Goal: Task Accomplishment & Management: Use online tool/utility

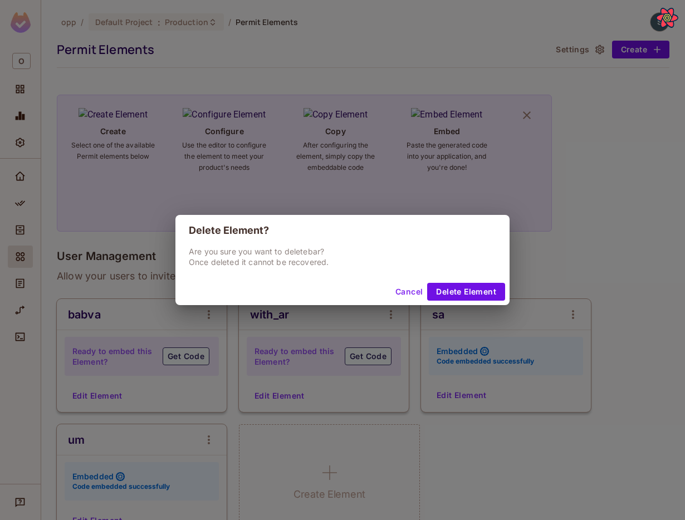
scroll to position [799, 0]
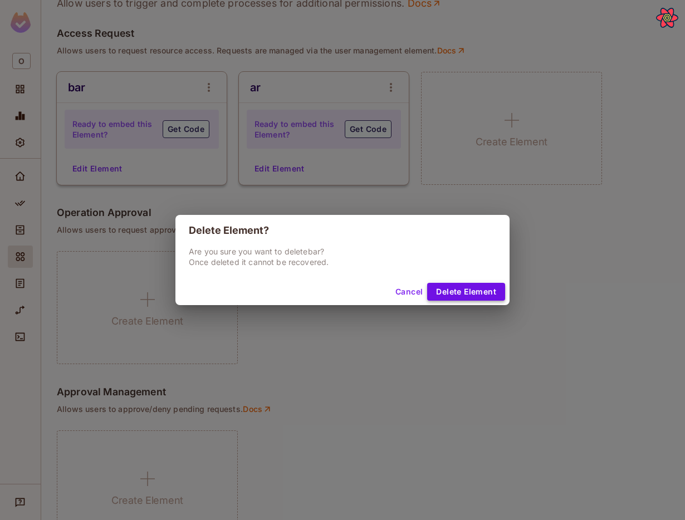
click at [459, 287] on button "Delete Element" at bounding box center [466, 292] width 78 height 18
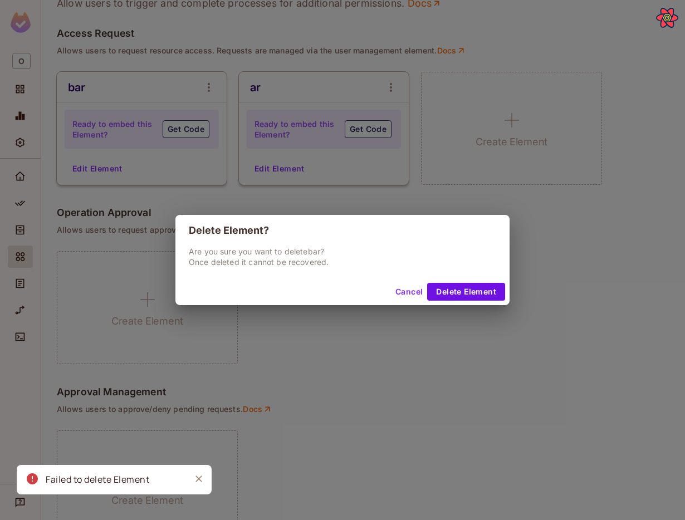
click at [405, 292] on button "Cancel" at bounding box center [409, 292] width 36 height 18
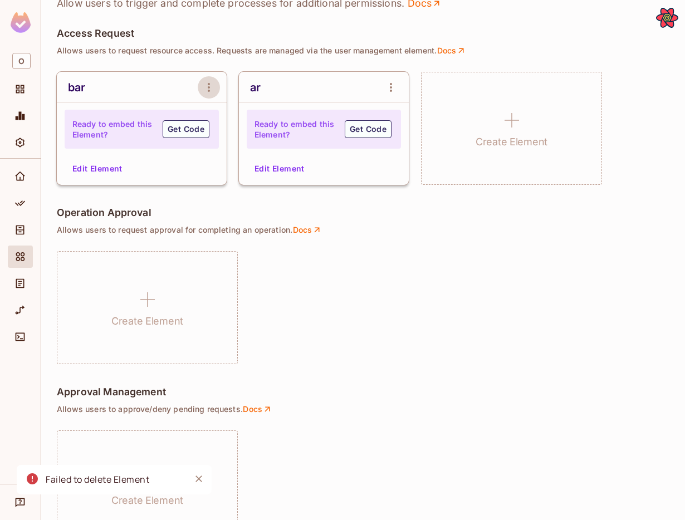
click at [208, 89] on icon "open Menu" at bounding box center [208, 87] width 13 height 13
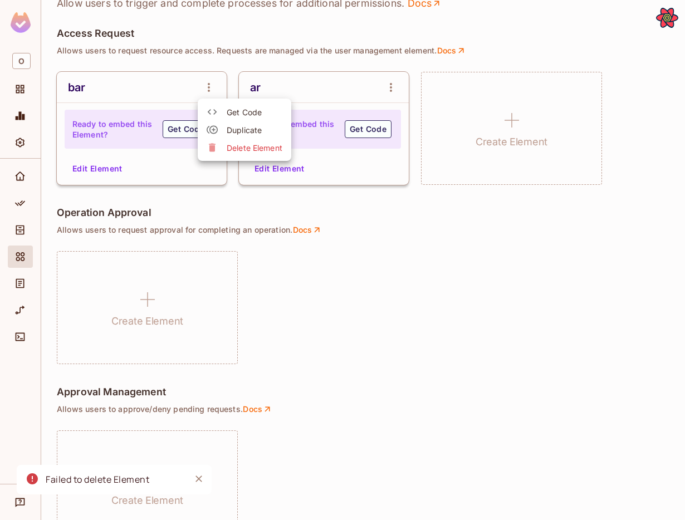
click at [235, 150] on span "Delete Element" at bounding box center [255, 147] width 56 height 11
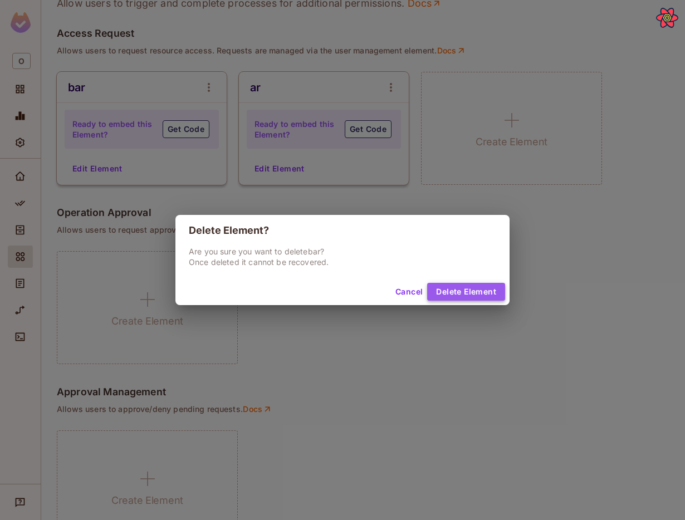
click at [446, 292] on button "Delete Element" at bounding box center [466, 292] width 78 height 18
click at [456, 291] on button "Delete Element" at bounding box center [466, 292] width 78 height 18
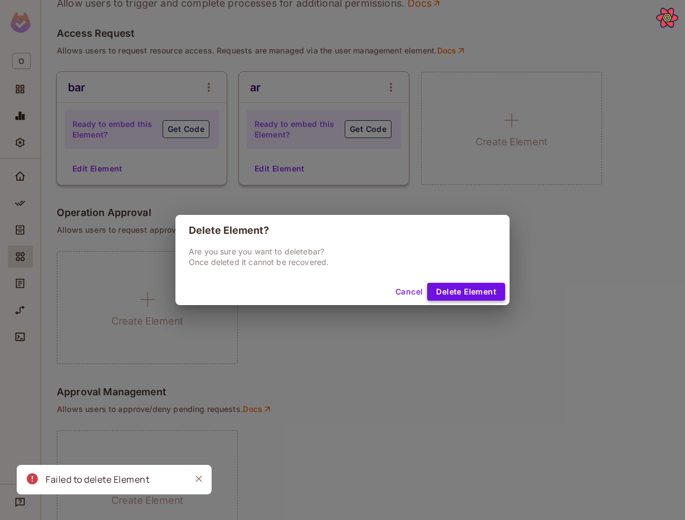
click at [444, 292] on button "Delete Element" at bounding box center [466, 292] width 78 height 18
click at [476, 296] on button "Delete Element" at bounding box center [466, 292] width 78 height 18
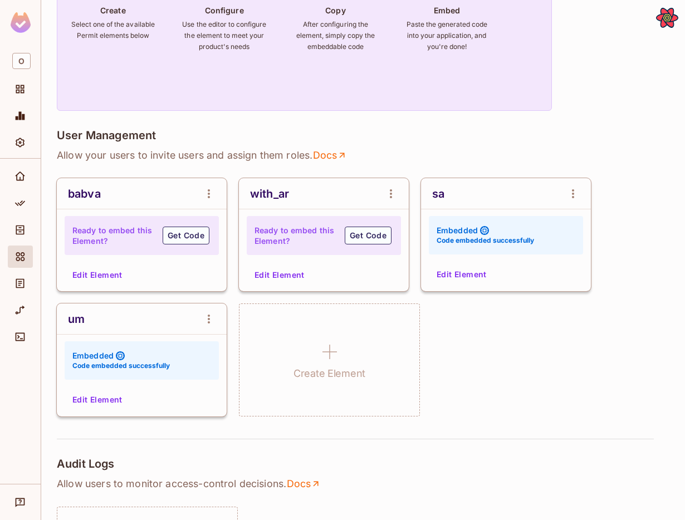
scroll to position [96, 0]
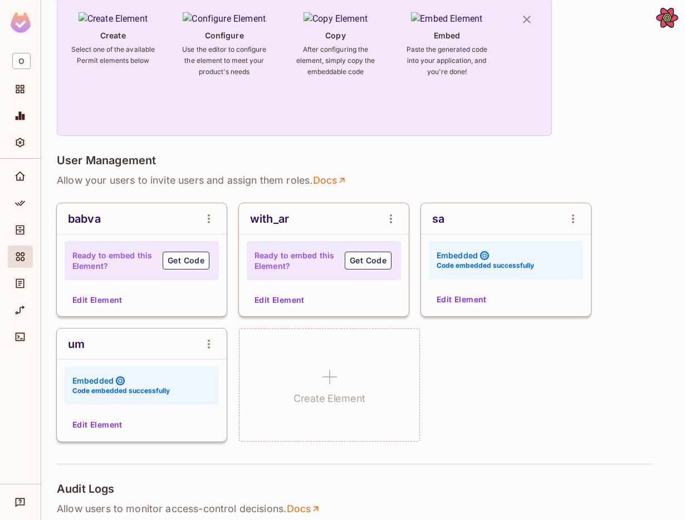
click at [270, 297] on button "Edit Element" at bounding box center [279, 300] width 59 height 18
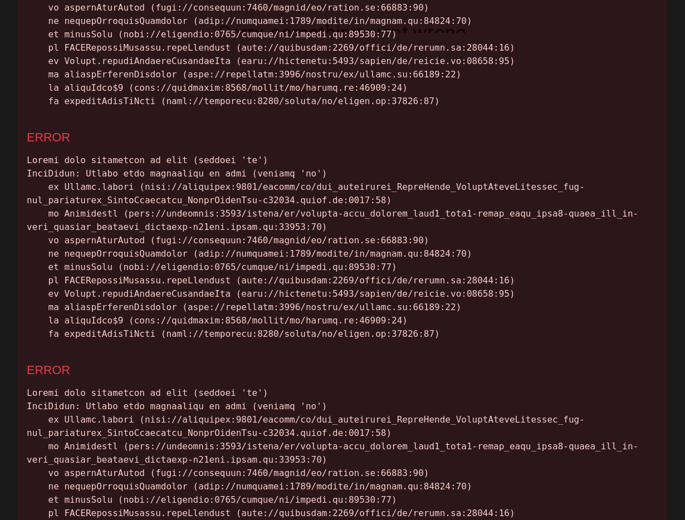
scroll to position [273, 0]
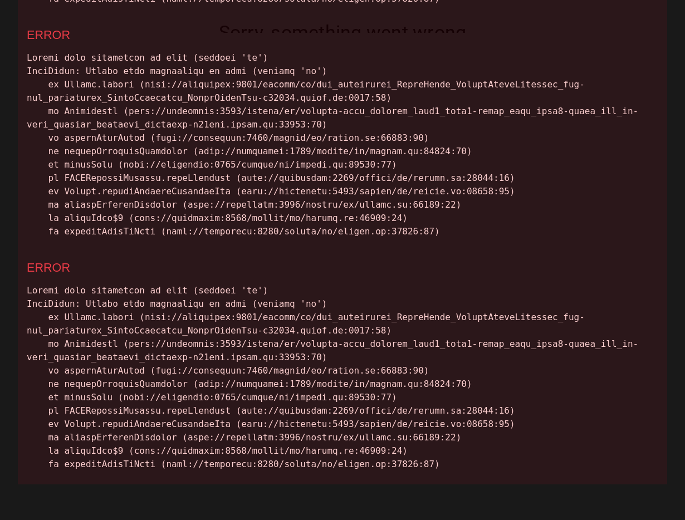
click at [667, 29] on div "Uncaught runtime errors: × ERROR ERROR ERROR" at bounding box center [342, 260] width 685 height 520
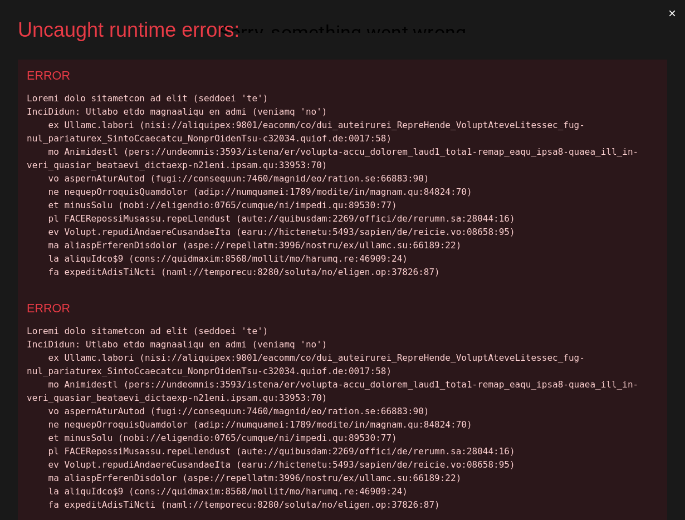
click at [672, 14] on button "×" at bounding box center [672, 13] width 26 height 27
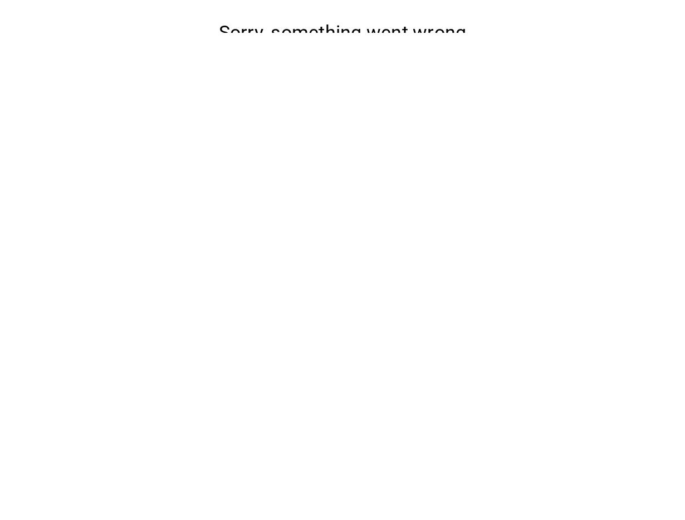
click at [349, 109] on button "Reload" at bounding box center [342, 98] width 48 height 21
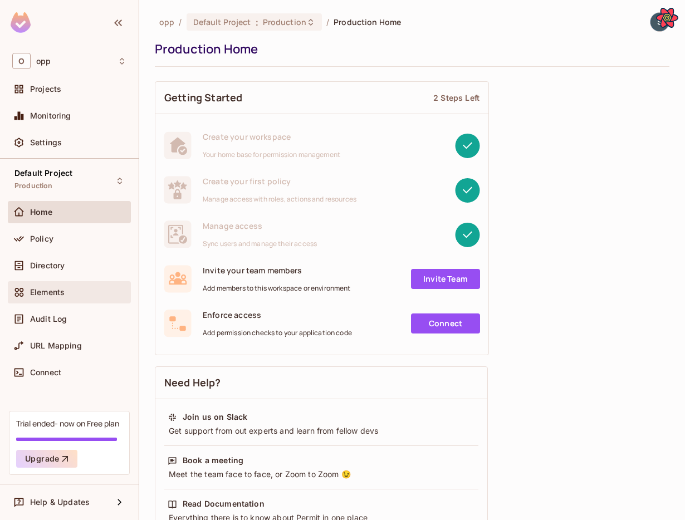
click at [46, 287] on div "Elements" at bounding box center [69, 291] width 114 height 13
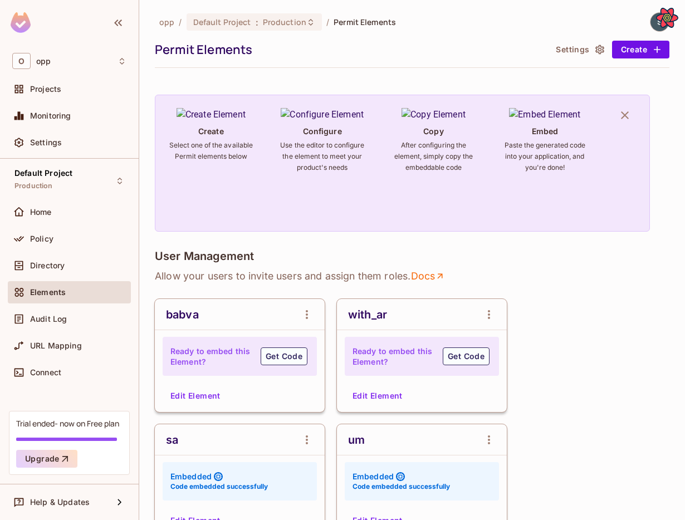
click at [383, 393] on button "Edit Element" at bounding box center [377, 396] width 59 height 18
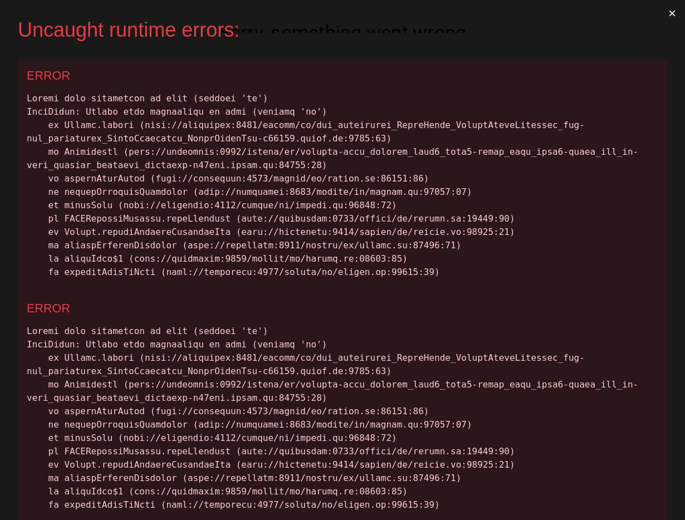
click at [673, 14] on button "×" at bounding box center [672, 13] width 26 height 27
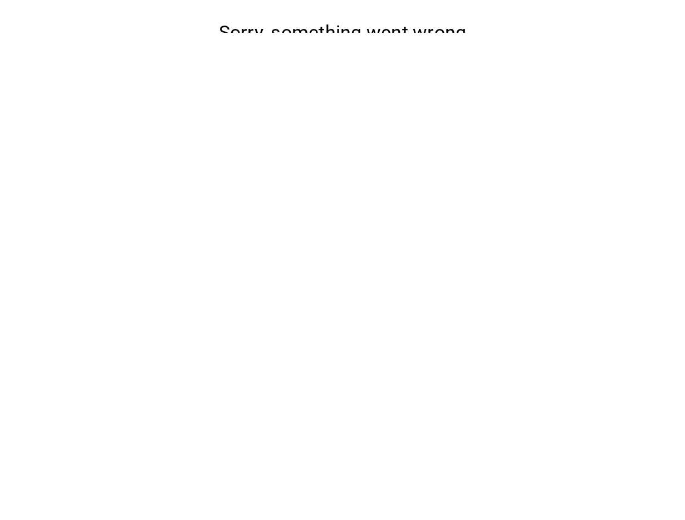
click at [684, 68] on p "Try reloading the page. We are working hard to fix this issue as soon as possib…" at bounding box center [342, 61] width 685 height 13
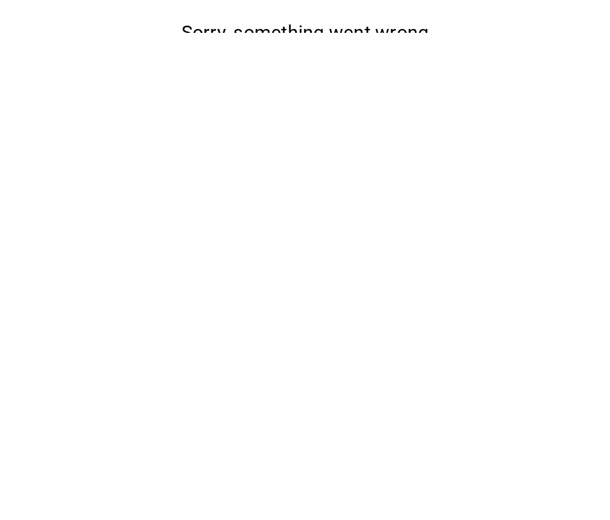
click at [288, 109] on button "Reload" at bounding box center [304, 98] width 48 height 21
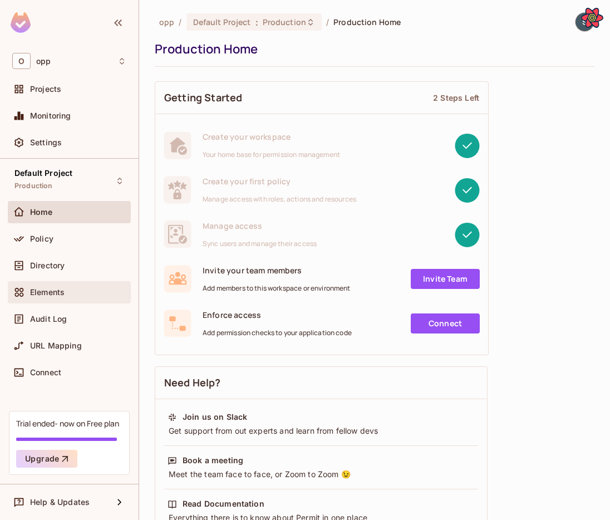
click at [57, 284] on div "Elements" at bounding box center [69, 292] width 123 height 22
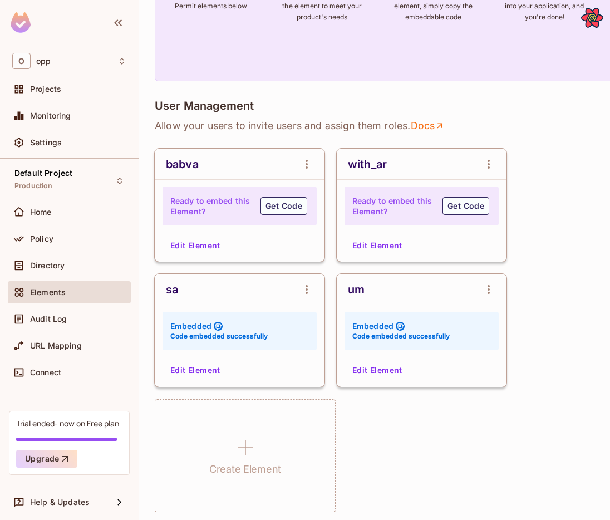
scroll to position [178, 0]
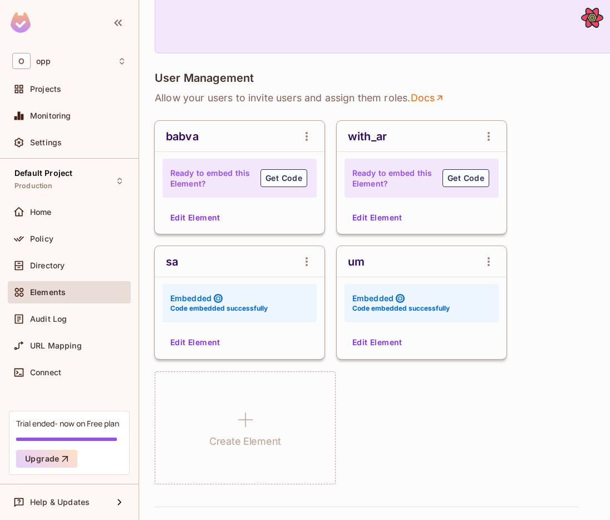
click at [395, 213] on button "Edit Element" at bounding box center [377, 218] width 59 height 18
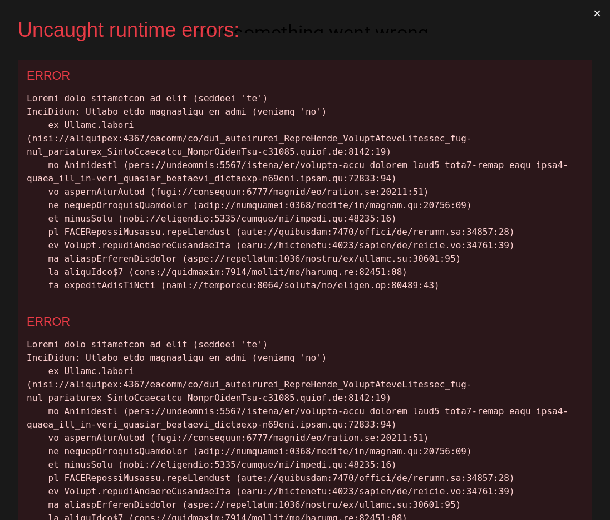
scroll to position [0, 0]
click at [595, 12] on button "×" at bounding box center [597, 13] width 26 height 27
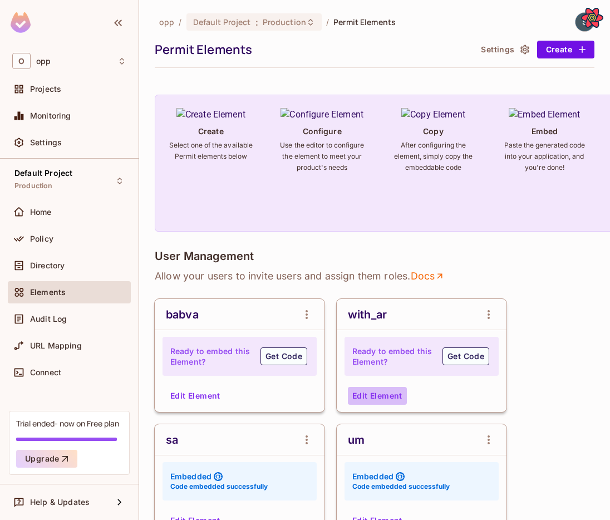
click at [380, 395] on button "Edit Element" at bounding box center [377, 396] width 59 height 18
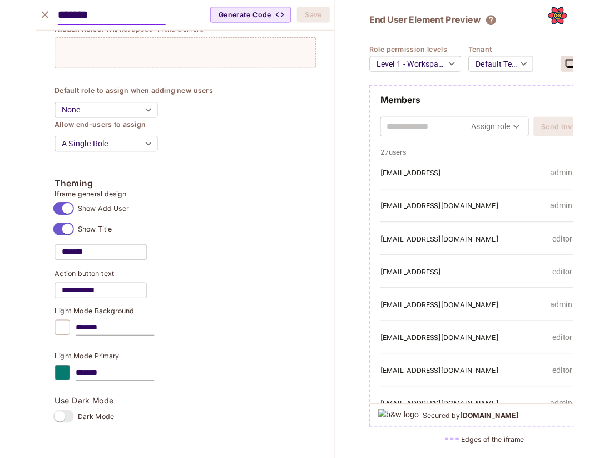
scroll to position [651, 0]
